Goal: Task Accomplishment & Management: Use online tool/utility

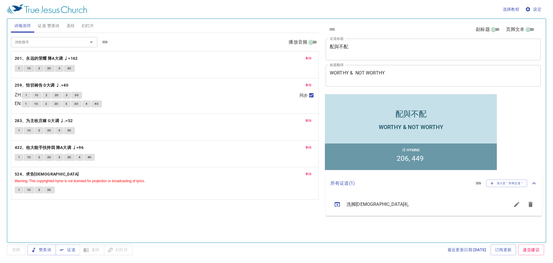
click at [276, 57] on span "删除" at bounding box center [309, 58] width 6 height 5
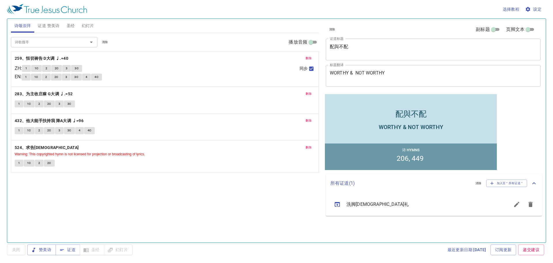
click at [276, 57] on span "删除" at bounding box center [309, 58] width 6 height 5
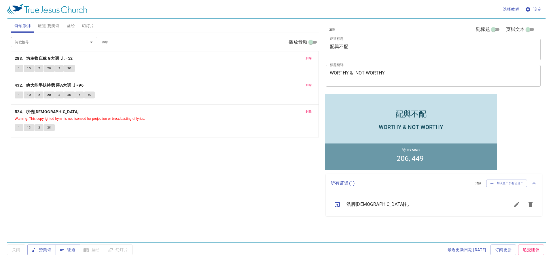
click at [276, 59] on span "删除" at bounding box center [309, 58] width 6 height 5
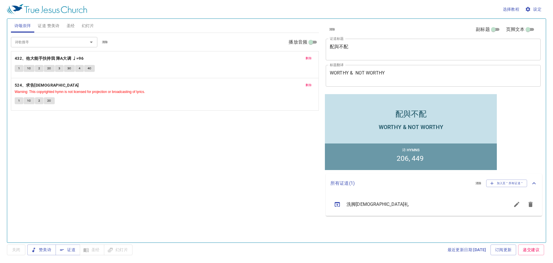
click at [276, 58] on span "删除" at bounding box center [309, 58] width 6 height 5
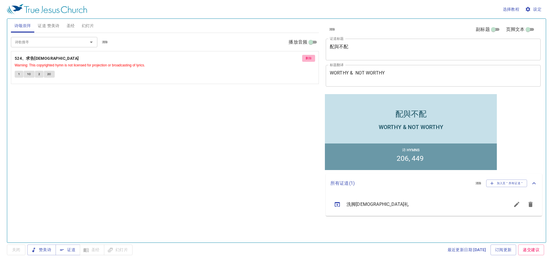
click at [276, 60] on span "删除" at bounding box center [309, 58] width 6 height 5
click at [63, 42] on input "诗歌搜寻" at bounding box center [46, 42] width 66 height 7
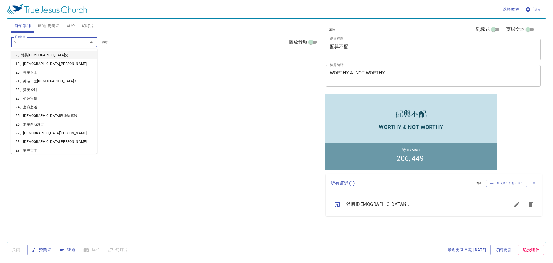
type input "20"
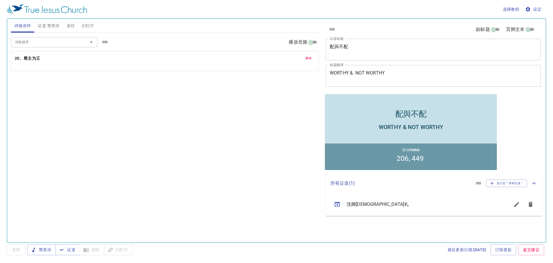
click at [46, 57] on p "20、尊主为王" at bounding box center [165, 58] width 301 height 7
click at [28, 40] on input "诗歌搜寻" at bounding box center [46, 42] width 66 height 7
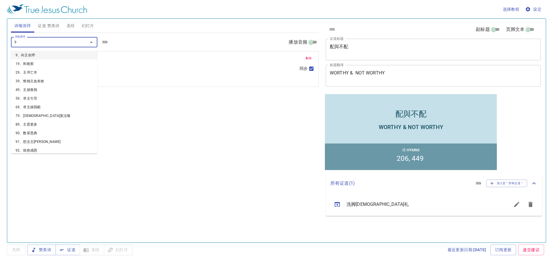
type input "98"
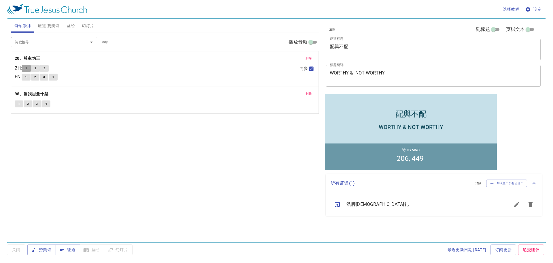
click at [27, 67] on span "1" at bounding box center [26, 68] width 2 height 5
click at [17, 103] on button "1" at bounding box center [19, 103] width 9 height 7
click at [27, 67] on span "1" at bounding box center [26, 68] width 2 height 5
click at [45, 250] on span "赞美诗" at bounding box center [41, 249] width 19 height 7
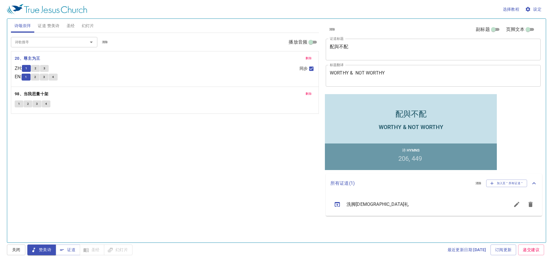
click at [15, 249] on span "关闭" at bounding box center [16, 249] width 9 height 7
click at [51, 251] on span "赞美诗" at bounding box center [41, 249] width 19 height 7
click at [30, 69] on button "1" at bounding box center [26, 68] width 9 height 7
click at [36, 68] on span "2" at bounding box center [36, 68] width 2 height 5
click at [276, 48] on textarea "配與不配" at bounding box center [433, 49] width 207 height 11
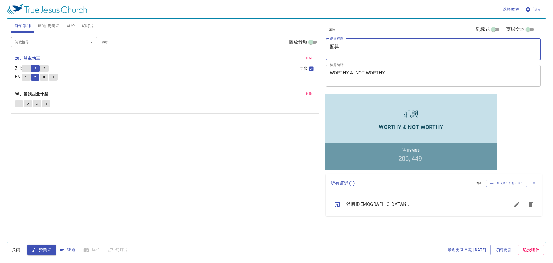
type textarea "配"
type textarea "l"
click at [45, 69] on span "3" at bounding box center [45, 68] width 2 height 5
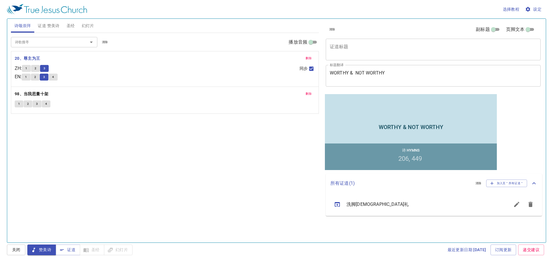
click at [276, 47] on textarea "证道标题" at bounding box center [433, 49] width 207 height 11
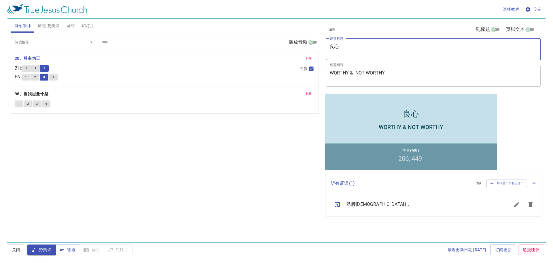
type textarea "良心"
click at [50, 27] on span "证道 赞美诗" at bounding box center [49, 25] width 22 height 7
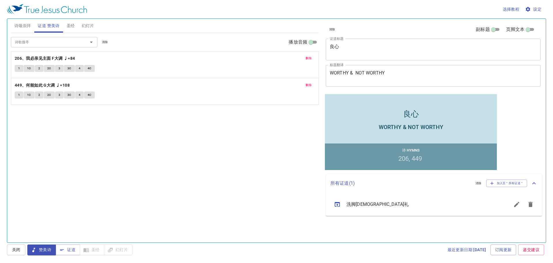
click at [276, 60] on span "删除" at bounding box center [309, 58] width 6 height 5
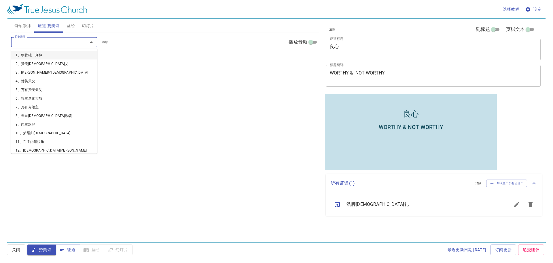
click at [46, 42] on input "诗歌搜寻" at bounding box center [46, 42] width 66 height 7
type input "228"
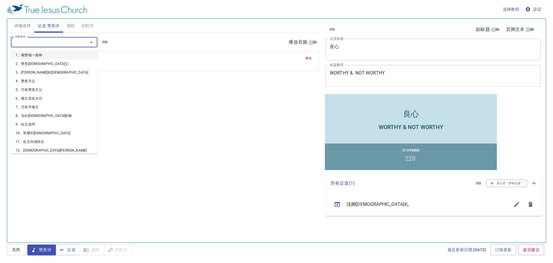
click at [46, 42] on input "诗歌搜寻" at bounding box center [46, 42] width 66 height 7
type input "210"
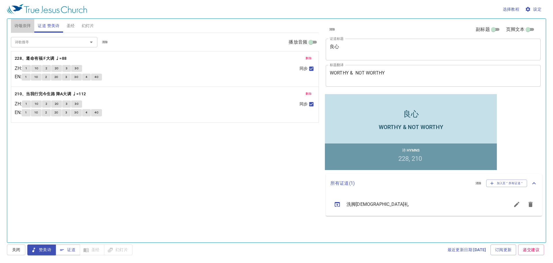
click at [24, 26] on span "诗颂崇拜" at bounding box center [22, 25] width 17 height 7
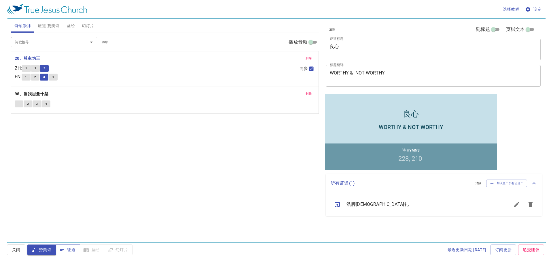
click at [67, 248] on span "证道" at bounding box center [67, 249] width 15 height 7
click at [276, 72] on textarea "WORTHY & NOT WORTHY" at bounding box center [433, 75] width 207 height 11
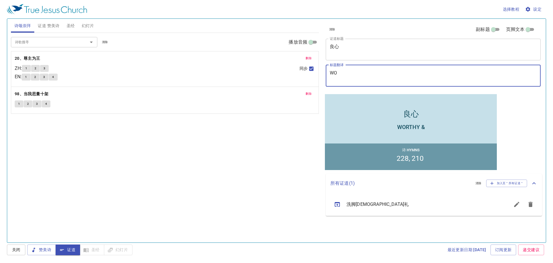
type textarea "W"
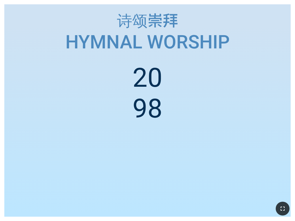
click at [286, 208] on icon "button" at bounding box center [282, 208] width 7 height 7
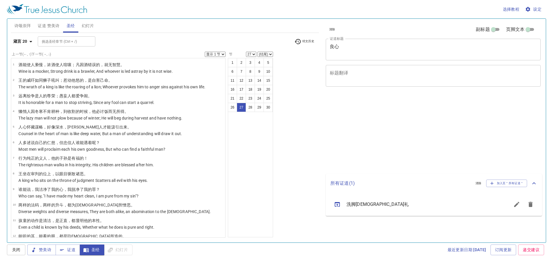
select select "27"
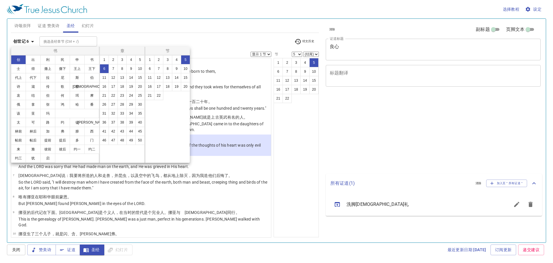
select select "5"
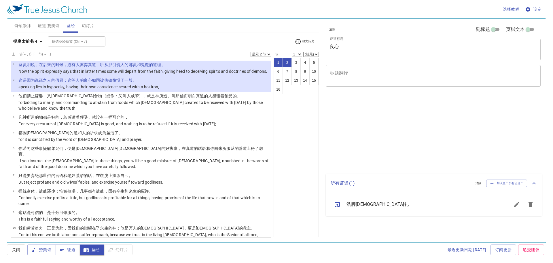
select select "2"
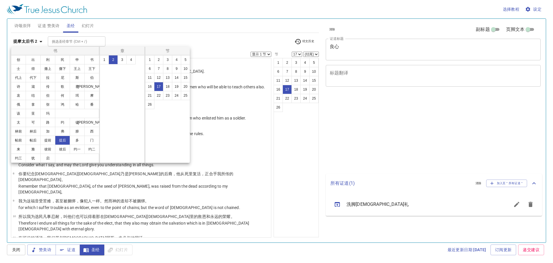
select select "17"
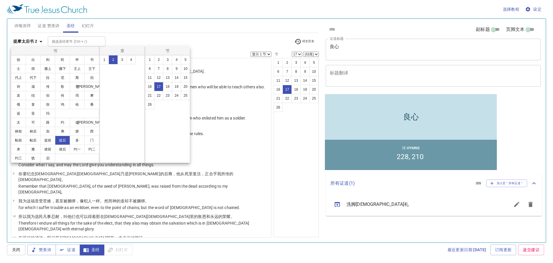
click at [41, 43] on div at bounding box center [276, 131] width 553 height 263
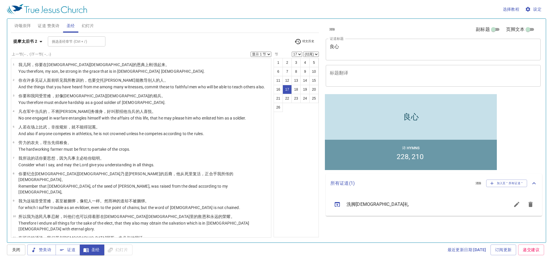
scroll to position [160, 0]
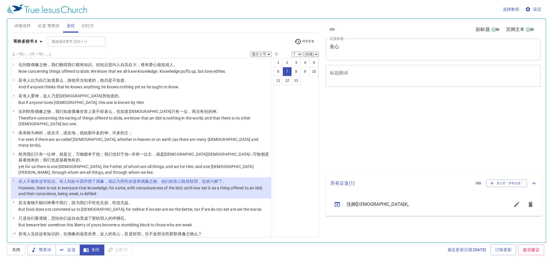
select select "7"
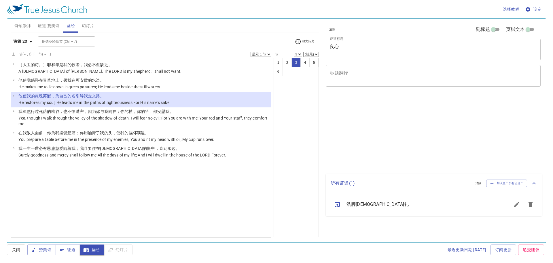
select select "3"
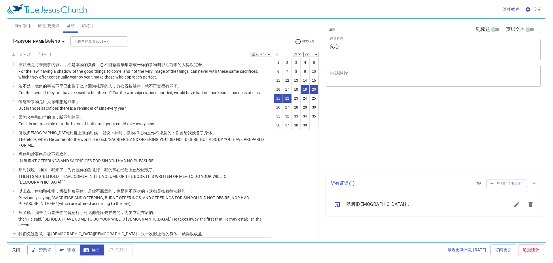
select select "4"
select select "19"
select select "22"
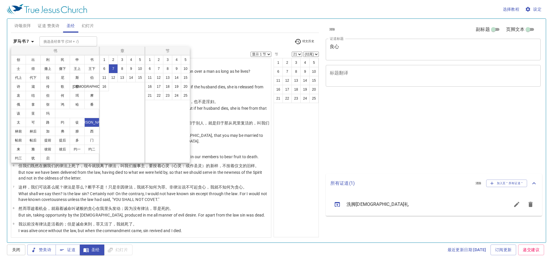
select select "21"
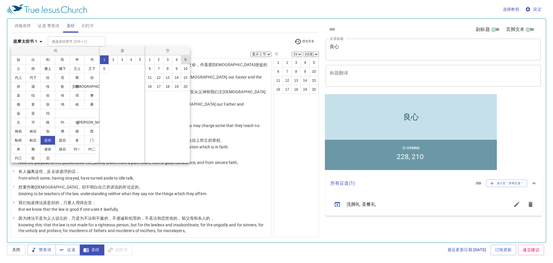
click at [184, 61] on button "5" at bounding box center [185, 59] width 9 height 9
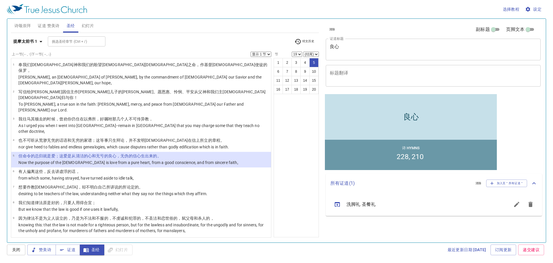
select select "5"
